Goal: Transaction & Acquisition: Purchase product/service

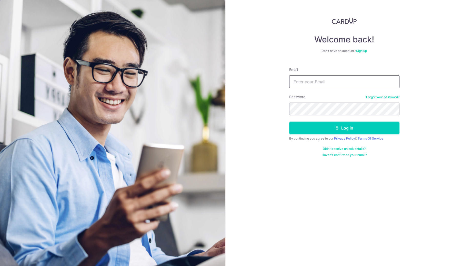
click at [355, 81] on input "Email" at bounding box center [344, 81] width 110 height 13
type input "[EMAIL_ADDRESS][DOMAIN_NAME]"
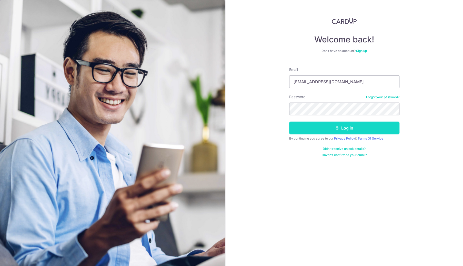
click at [310, 131] on button "Log in" at bounding box center [344, 127] width 110 height 13
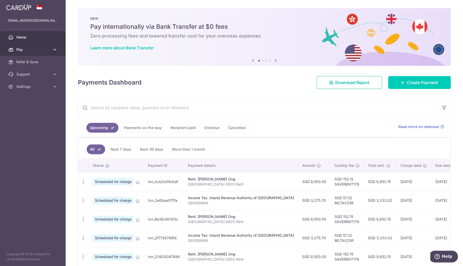
click at [55, 49] on icon at bounding box center [54, 49] width 5 height 5
click at [274, 60] on icon at bounding box center [276, 60] width 6 height 6
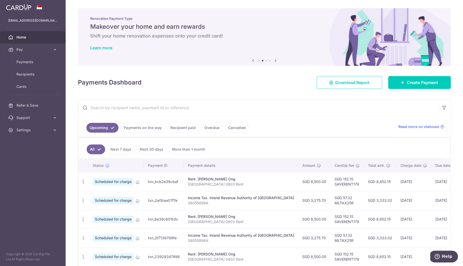
click at [274, 60] on icon at bounding box center [276, 60] width 6 height 6
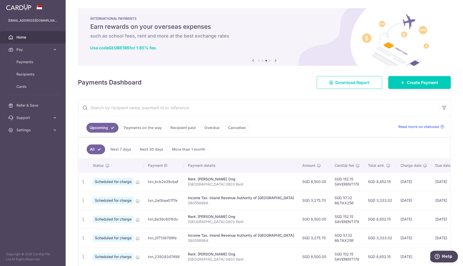
click at [274, 60] on icon at bounding box center [276, 60] width 6 height 6
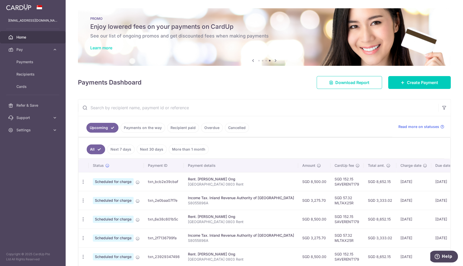
click at [99, 46] on link "Learn more" at bounding box center [101, 47] width 22 height 5
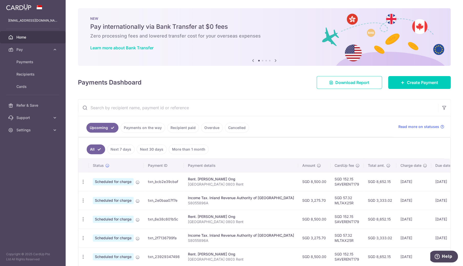
click at [276, 60] on icon at bounding box center [276, 60] width 6 height 6
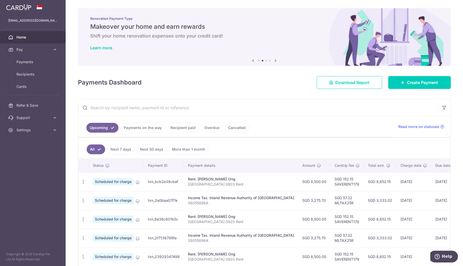
click at [276, 60] on icon at bounding box center [276, 60] width 6 height 6
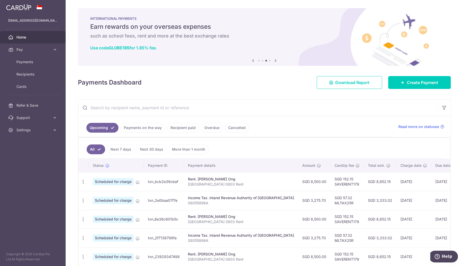
click at [276, 61] on icon at bounding box center [276, 60] width 6 height 6
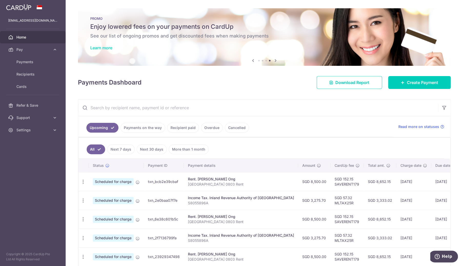
click at [97, 46] on link "Learn more" at bounding box center [101, 47] width 22 height 5
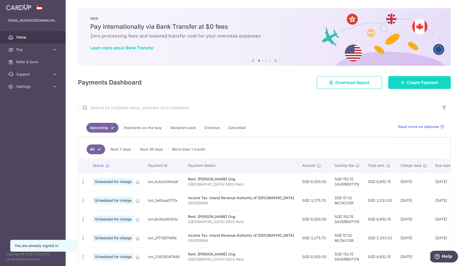
click at [421, 83] on span "Create Payment" at bounding box center [422, 82] width 31 height 6
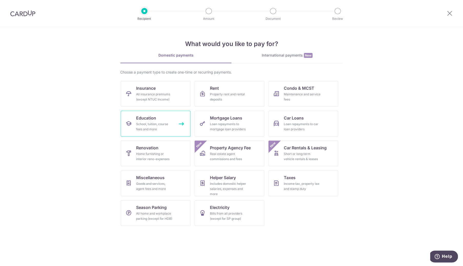
click at [155, 126] on div "School, tuition, course fees and more" at bounding box center [154, 126] width 37 height 10
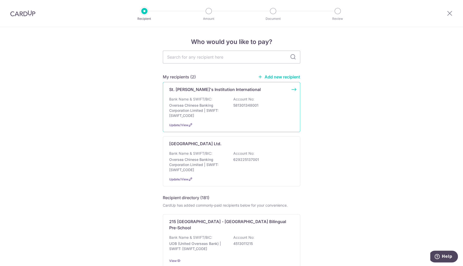
click at [263, 112] on div "Bank Name & SWIFT/BIC: Oversea Chinese Banking Corporation Limited | SWIFT: [SW…" at bounding box center [231, 107] width 125 height 22
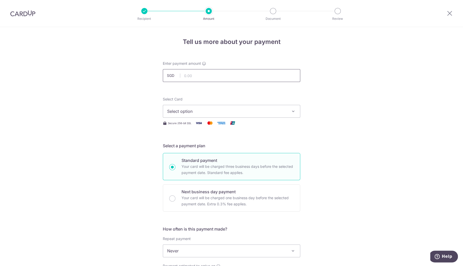
click at [190, 77] on input "text" at bounding box center [232, 75] width 138 height 13
type input "20,477.00"
click at [158, 83] on div "Tell us more about your payment Enter payment amount SGD 20,477.00 20477.00 Sel…" at bounding box center [231, 259] width 463 height 464
click at [177, 111] on span "Select option" at bounding box center [227, 111] width 120 height 6
click at [195, 145] on span "**** 9688" at bounding box center [190, 148] width 20 height 6
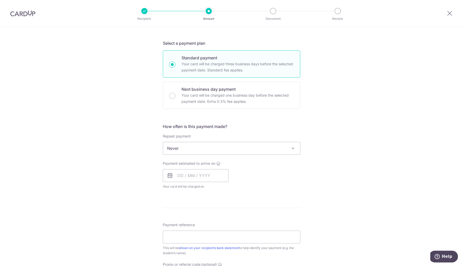
scroll to position [103, 0]
click at [196, 150] on span "Never" at bounding box center [231, 148] width 137 height 12
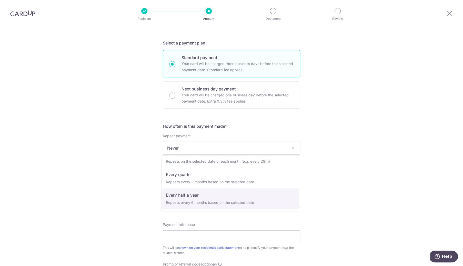
scroll to position [0, 0]
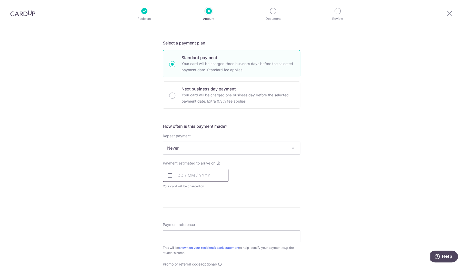
drag, startPoint x: 182, startPoint y: 174, endPoint x: 185, endPoint y: 174, distance: 3.6
click at [182, 174] on input "text" at bounding box center [196, 175] width 66 height 13
click at [203, 231] on link "15" at bounding box center [204, 232] width 8 height 8
type input "15/10/2025"
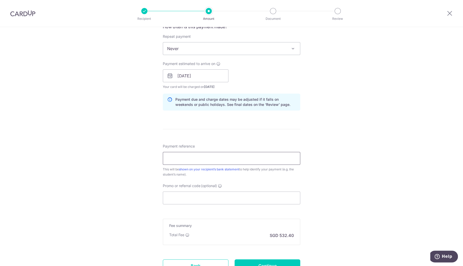
scroll to position [205, 0]
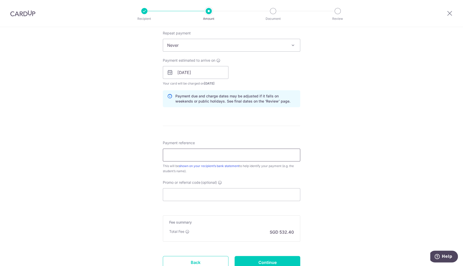
drag, startPoint x: 169, startPoint y: 154, endPoint x: 197, endPoint y: 154, distance: 28.0
click at [169, 154] on input "Payment reference" at bounding box center [232, 154] width 138 height 13
type input "Raoul Varona S25 51101"
click at [180, 192] on input "Promo or referral code (optional)" at bounding box center [232, 194] width 138 height 13
click at [221, 182] on icon at bounding box center [220, 182] width 4 height 4
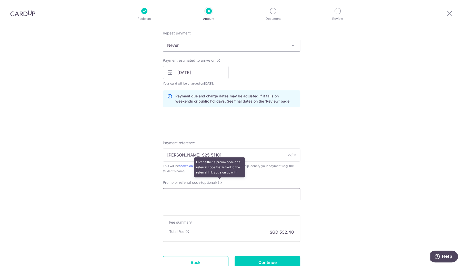
click at [221, 188] on input "Promo or referral code (optional) Enter either a promo code or a referral code …" at bounding box center [232, 194] width 138 height 13
click at [198, 191] on input "Promo or referral code (optional)" at bounding box center [232, 194] width 138 height 13
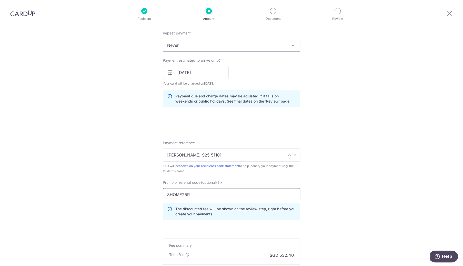
type input "3HOME25R"
click at [125, 235] on div "Tell us more about your payment Enter payment amount SGD 20,477.00 20477.00 Sel…" at bounding box center [231, 76] width 463 height 508
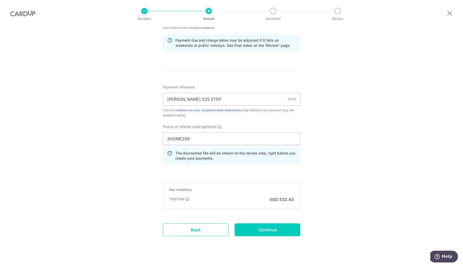
scroll to position [269, 0]
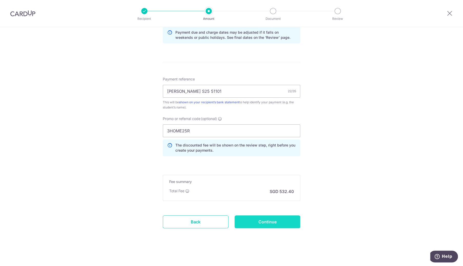
click at [247, 222] on input "Continue" at bounding box center [268, 221] width 66 height 13
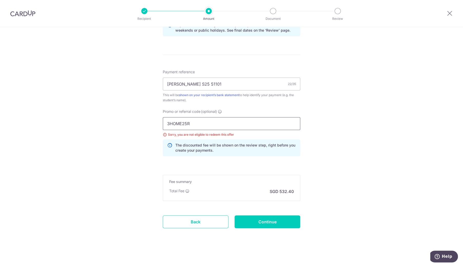
drag, startPoint x: 205, startPoint y: 121, endPoint x: 65, endPoint y: 123, distance: 140.1
click at [65, 123] on div "Tell us more about your payment Enter payment amount SGD 20,477.00 20477.00 Sel…" at bounding box center [231, 8] width 463 height 515
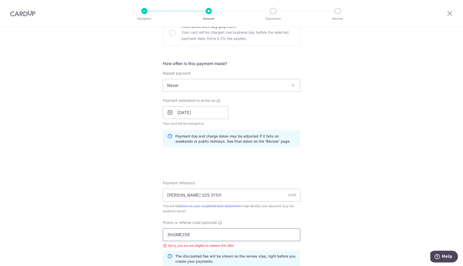
scroll to position [148, 0]
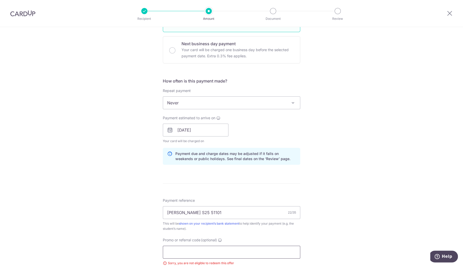
click at [185, 253] on input "Promo or referral code (optional)" at bounding box center [232, 251] width 138 height 13
type input "OFF225"
click at [130, 244] on div "Tell us more about your payment Enter payment amount SGD 20,477.00 20477.00 Sel…" at bounding box center [231, 136] width 463 height 515
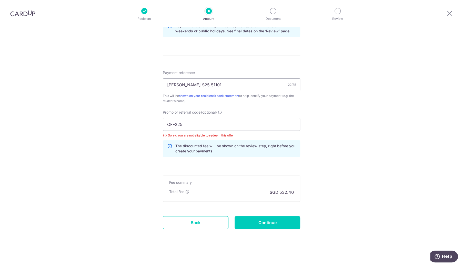
scroll to position [276, 0]
click at [277, 222] on input "Continue" at bounding box center [268, 221] width 66 height 13
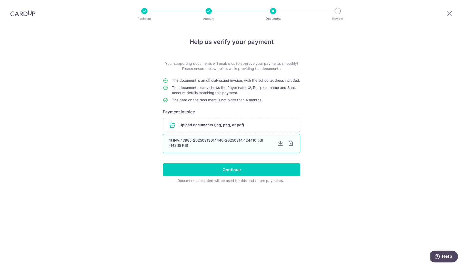
click at [291, 146] on div at bounding box center [291, 143] width 6 height 6
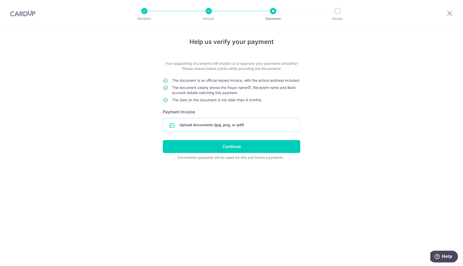
click at [204, 130] on input "file" at bounding box center [231, 124] width 137 height 13
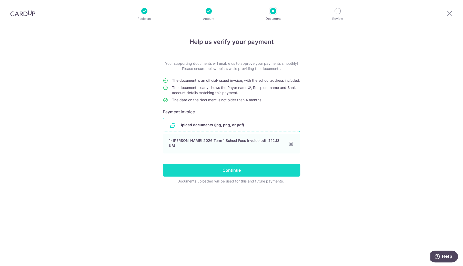
click at [224, 174] on input "Continue" at bounding box center [232, 169] width 138 height 13
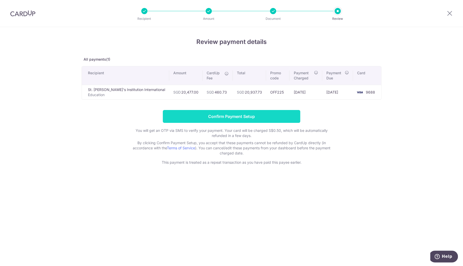
click at [229, 113] on input "Confirm Payment Setup" at bounding box center [232, 116] width 138 height 13
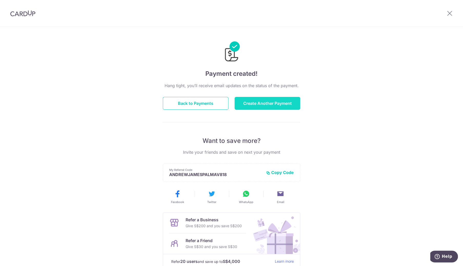
click at [271, 104] on button "Create Another Payment" at bounding box center [268, 103] width 66 height 13
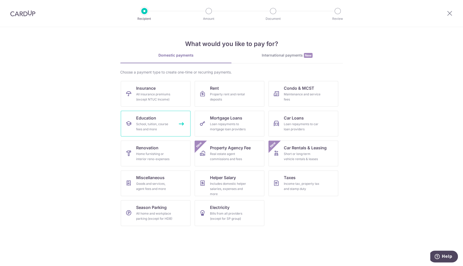
click at [150, 124] on div "School, tuition, course fees and more" at bounding box center [154, 126] width 37 height 10
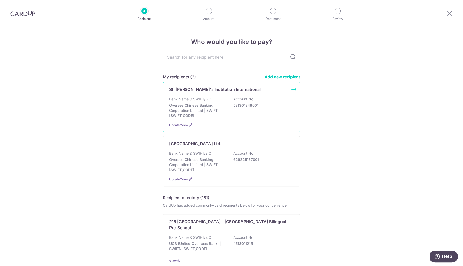
click at [241, 98] on p "Account No:" at bounding box center [243, 98] width 21 height 5
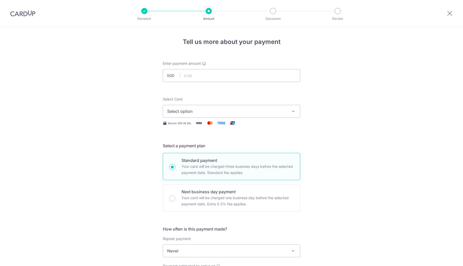
click at [194, 77] on input "text" at bounding box center [232, 75] width 138 height 13
type input "20,984.00"
click at [103, 82] on div "Tell us more about your payment Enter payment amount SGD 20,984.00 20984.00 Sel…" at bounding box center [231, 259] width 463 height 464
click at [168, 114] on span "Select option" at bounding box center [227, 111] width 120 height 6
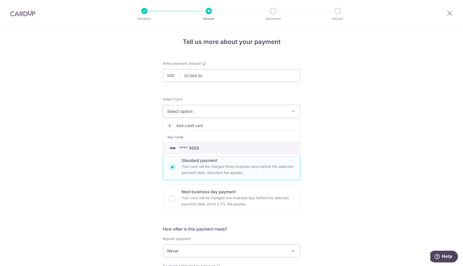
click at [173, 148] on img at bounding box center [172, 148] width 10 height 6
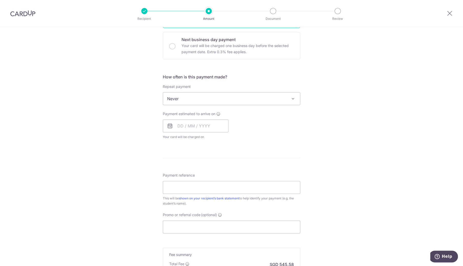
scroll to position [154, 0]
drag, startPoint x: 179, startPoint y: 121, endPoint x: 203, endPoint y: 121, distance: 24.4
click at [179, 121] on input "text" at bounding box center [196, 123] width 66 height 13
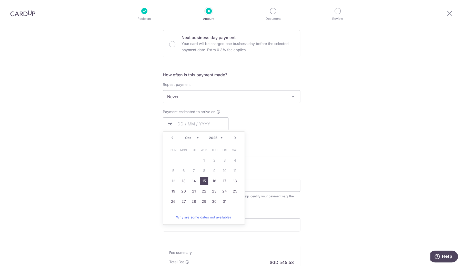
click at [202, 181] on link "15" at bounding box center [204, 180] width 8 height 8
type input "[DATE]"
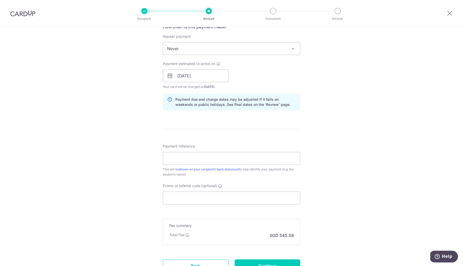
scroll to position [205, 0]
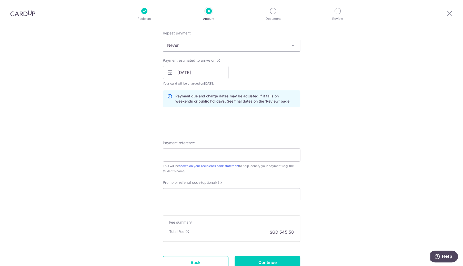
click at [174, 155] on input "Payment reference" at bounding box center [232, 154] width 138 height 13
type input "[PERSON_NAME] S25 50218"
click at [170, 198] on input "Promo or referral code (optional)" at bounding box center [232, 194] width 138 height 13
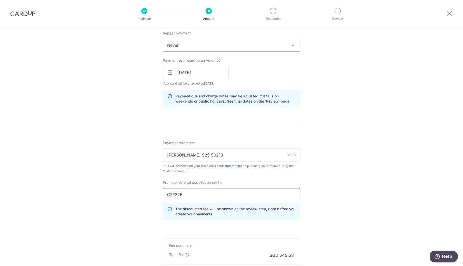
type input "OFF225"
click at [88, 173] on div "Tell us more about your payment Enter payment amount SGD 20,984.00 20984.00 Sel…" at bounding box center [231, 76] width 463 height 508
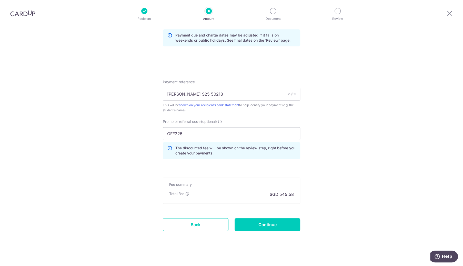
scroll to position [269, 0]
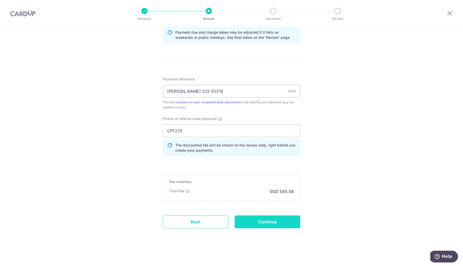
click at [268, 222] on input "Continue" at bounding box center [268, 221] width 66 height 13
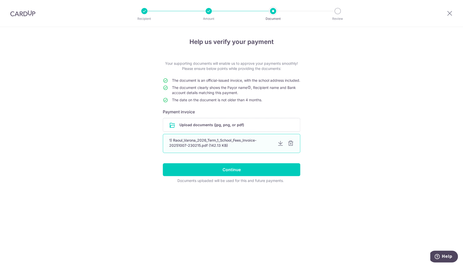
click at [291, 146] on div at bounding box center [291, 143] width 6 height 6
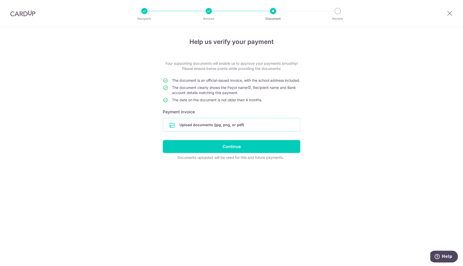
click at [207, 127] on input "file" at bounding box center [231, 124] width 137 height 13
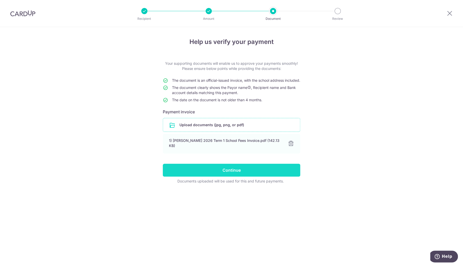
click at [244, 172] on input "Continue" at bounding box center [232, 169] width 138 height 13
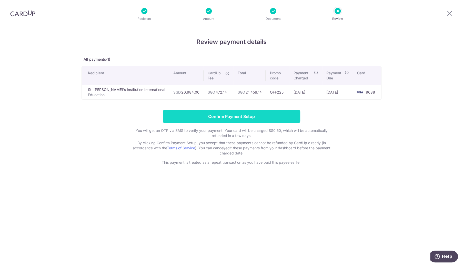
click at [258, 111] on input "Confirm Payment Setup" at bounding box center [232, 116] width 138 height 13
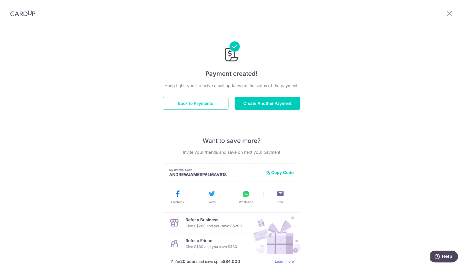
click at [173, 104] on button "Back to Payments" at bounding box center [196, 103] width 66 height 13
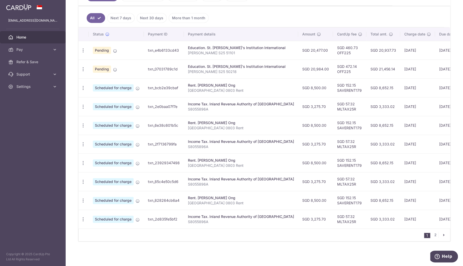
scroll to position [132, 0]
click at [433, 235] on link "2" at bounding box center [436, 234] width 6 height 6
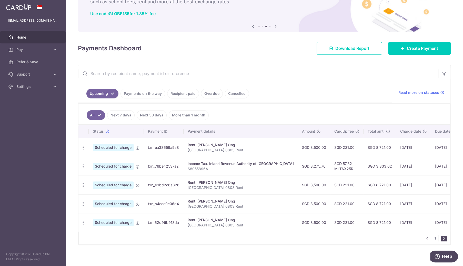
scroll to position [39, 0]
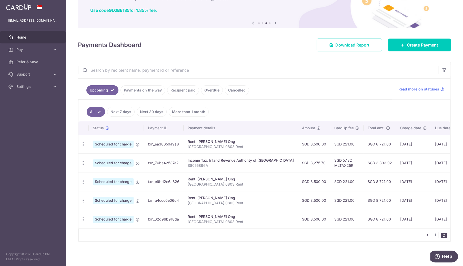
click at [425, 235] on icon "pager" at bounding box center [427, 234] width 4 height 4
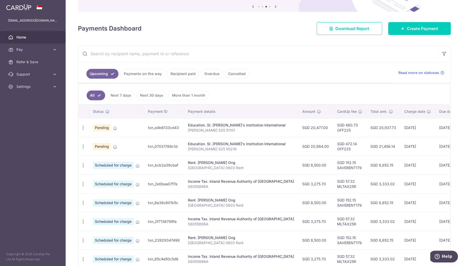
scroll to position [0, 0]
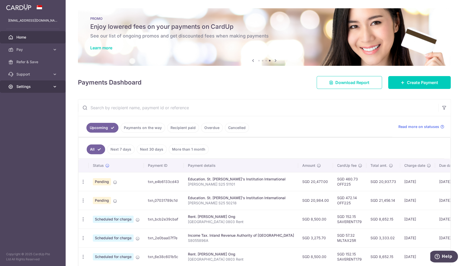
click at [53, 86] on icon at bounding box center [54, 86] width 5 height 5
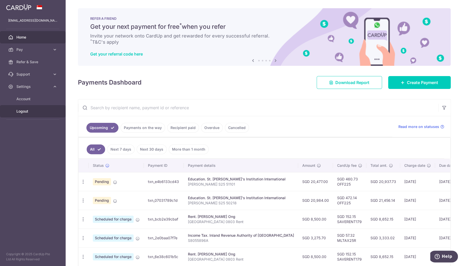
click at [21, 111] on span "Logout" at bounding box center [33, 111] width 34 height 5
